Goal: Find specific page/section: Find specific page/section

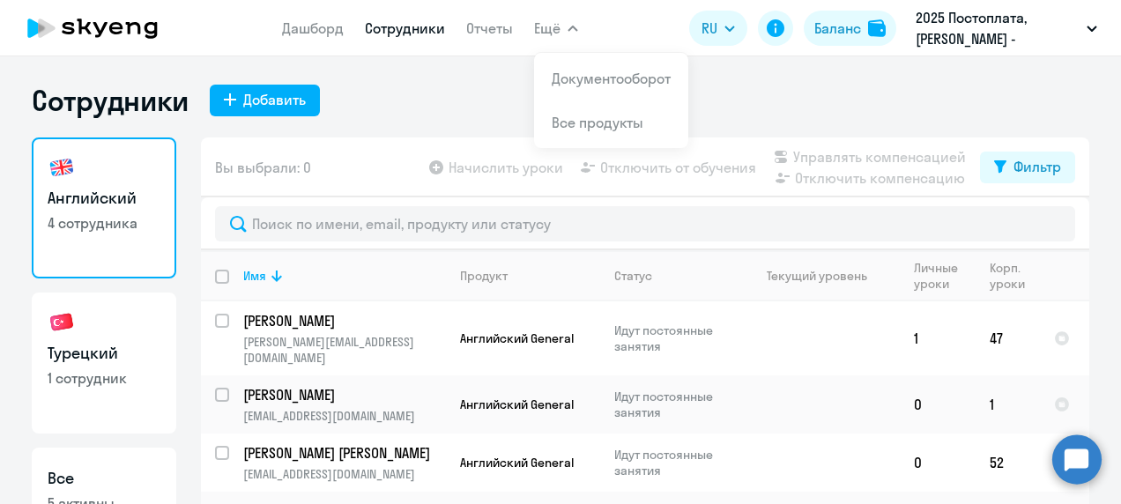
select select "30"
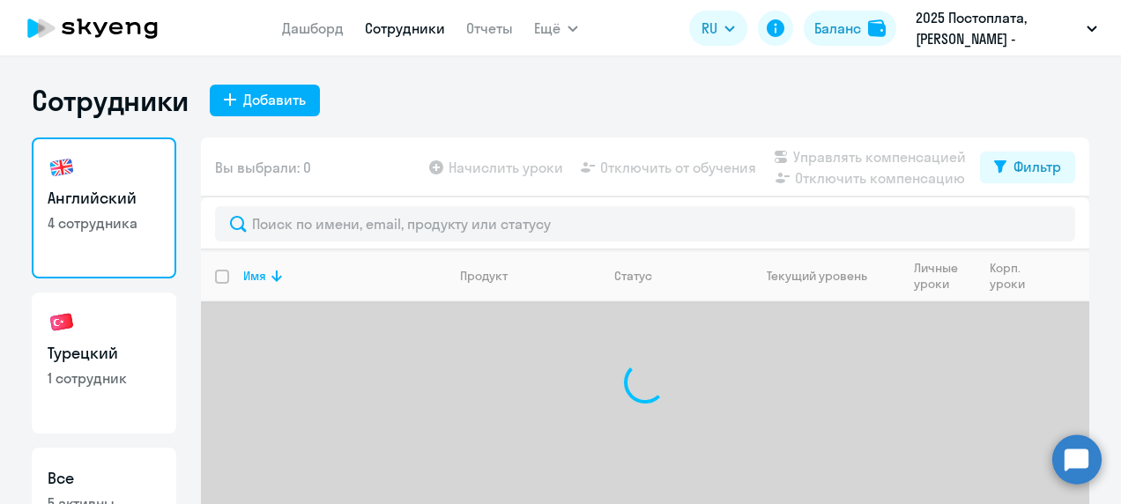
select select "30"
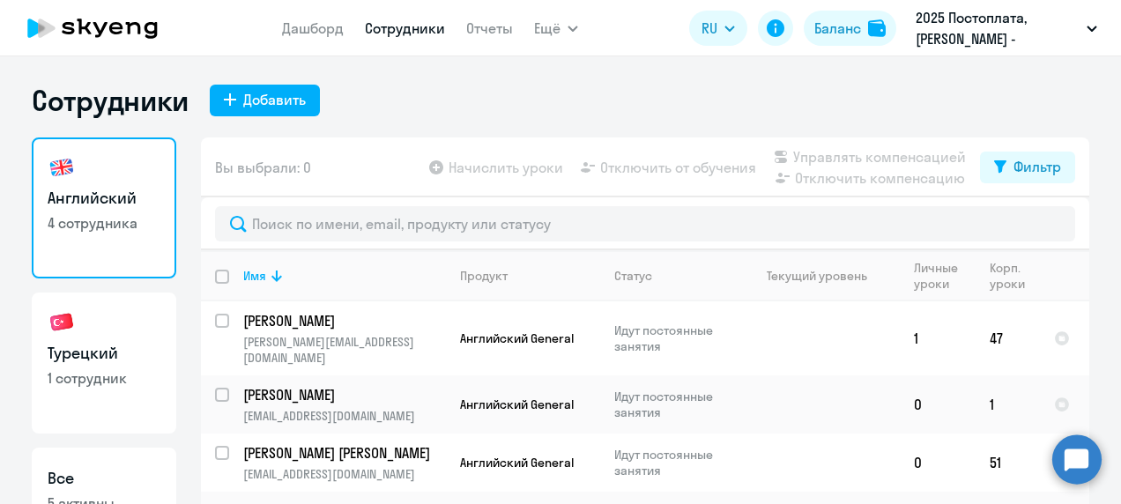
click at [93, 381] on p "1 сотрудник" at bounding box center [104, 377] width 113 height 19
select select "30"
